Goal: Task Accomplishment & Management: Complete application form

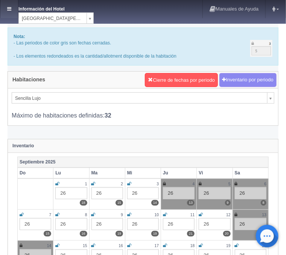
click at [12, 6] on link at bounding box center [9, 9] width 18 height 18
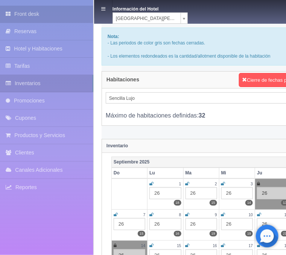
click at [28, 11] on link "Front desk" at bounding box center [46, 14] width 93 height 17
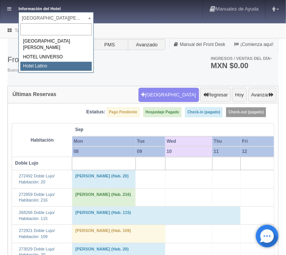
select select "625"
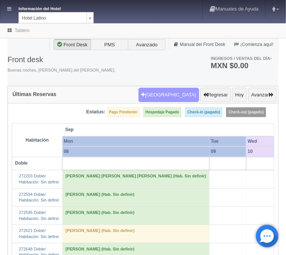
click at [174, 93] on button "[GEOGRAPHIC_DATA]" at bounding box center [169, 95] width 61 height 14
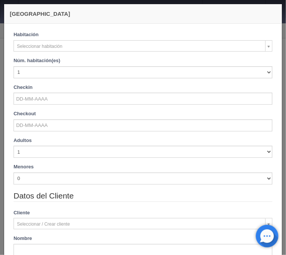
checkbox input "false"
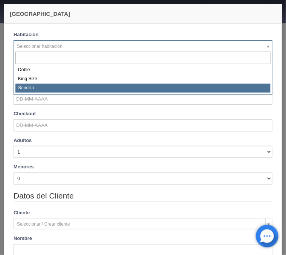
select select "2158"
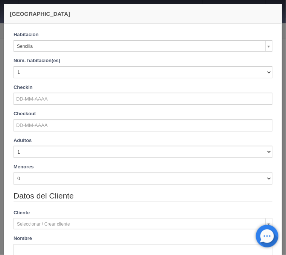
checkbox input "false"
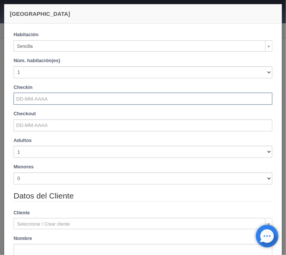
click at [31, 99] on input "text" at bounding box center [143, 99] width 259 height 12
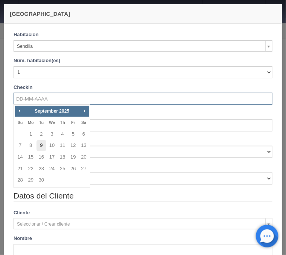
click at [44, 146] on link "9" at bounding box center [42, 145] width 10 height 11
type input "09-09-2025"
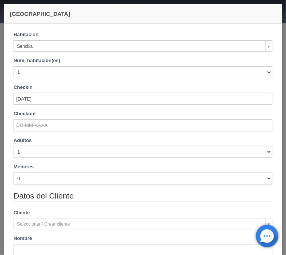
checkbox input "false"
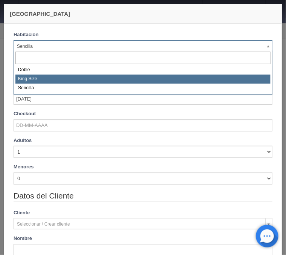
select select "2160"
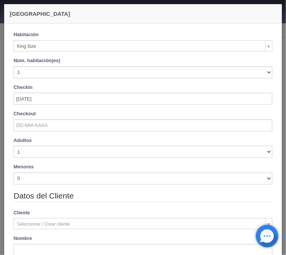
checkbox input "false"
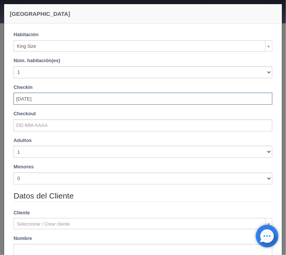
click at [32, 100] on input "09-09-2025" at bounding box center [143, 99] width 259 height 12
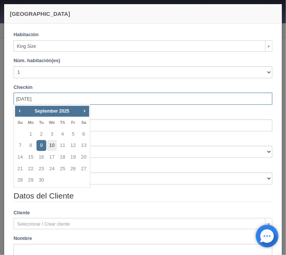
click at [52, 146] on link "10" at bounding box center [52, 145] width 10 height 11
type input "10-09-2025"
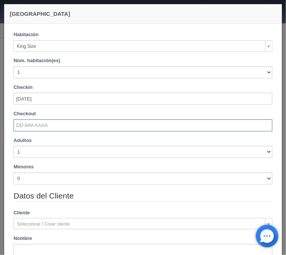
click at [45, 129] on input "text" at bounding box center [143, 125] width 259 height 12
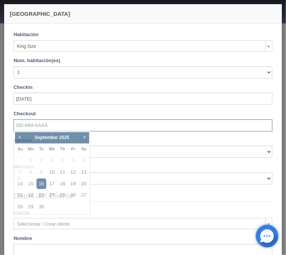
checkbox input "false"
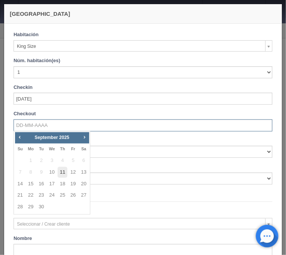
click at [61, 171] on link "11" at bounding box center [63, 172] width 10 height 11
type input "11-09-2025"
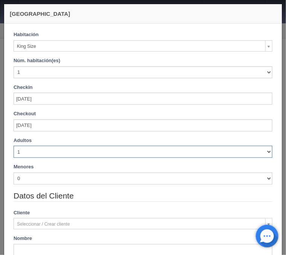
checkbox input "false"
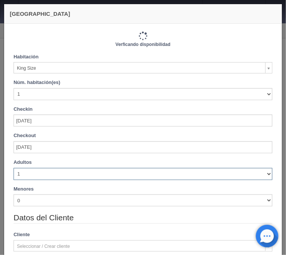
select select "2"
click option "2" at bounding box center [0, 0] width 0 height 0
checkbox input "false"
type input "740.00"
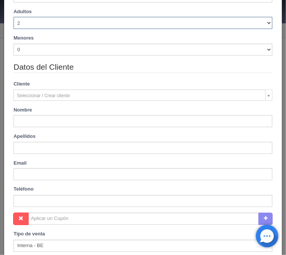
scroll to position [181, 0]
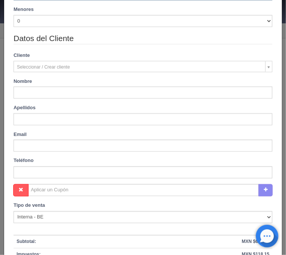
checkbox input "false"
type input "Bibrieshca"
type input "Cortes"
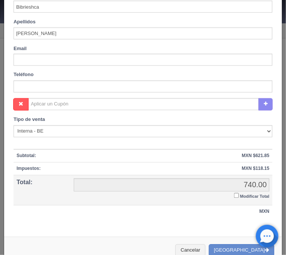
scroll to position [280, 0]
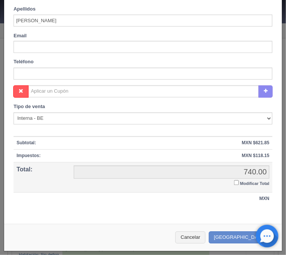
click at [237, 181] on input "Modificar Total" at bounding box center [236, 182] width 5 height 5
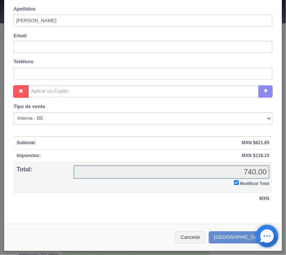
checkbox input "true"
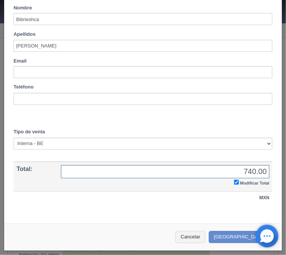
scroll to position [254, 0]
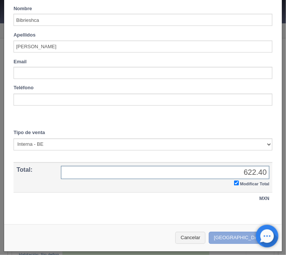
type input "622.40"
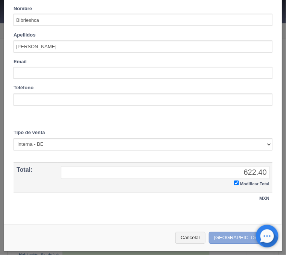
click at [239, 234] on button "[GEOGRAPHIC_DATA]" at bounding box center [242, 238] width 66 height 12
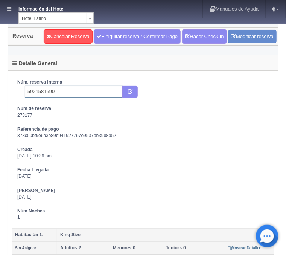
click at [72, 91] on input "5921581590" at bounding box center [74, 91] width 98 height 12
type input "5921581590 Booking"
click at [131, 90] on icon "submit" at bounding box center [130, 90] width 5 height 5
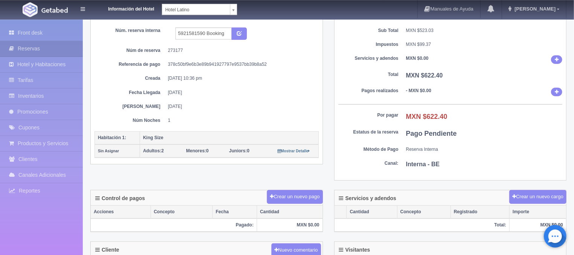
scroll to position [81, 0]
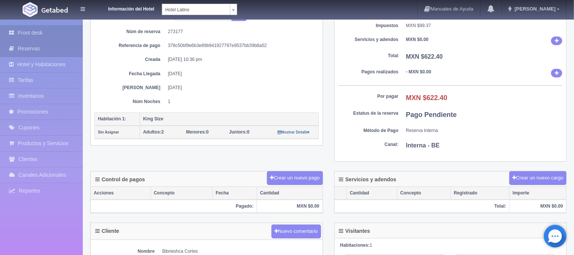
click at [41, 37] on link "Front desk" at bounding box center [41, 32] width 83 height 15
